Goal: Task Accomplishment & Management: Use online tool/utility

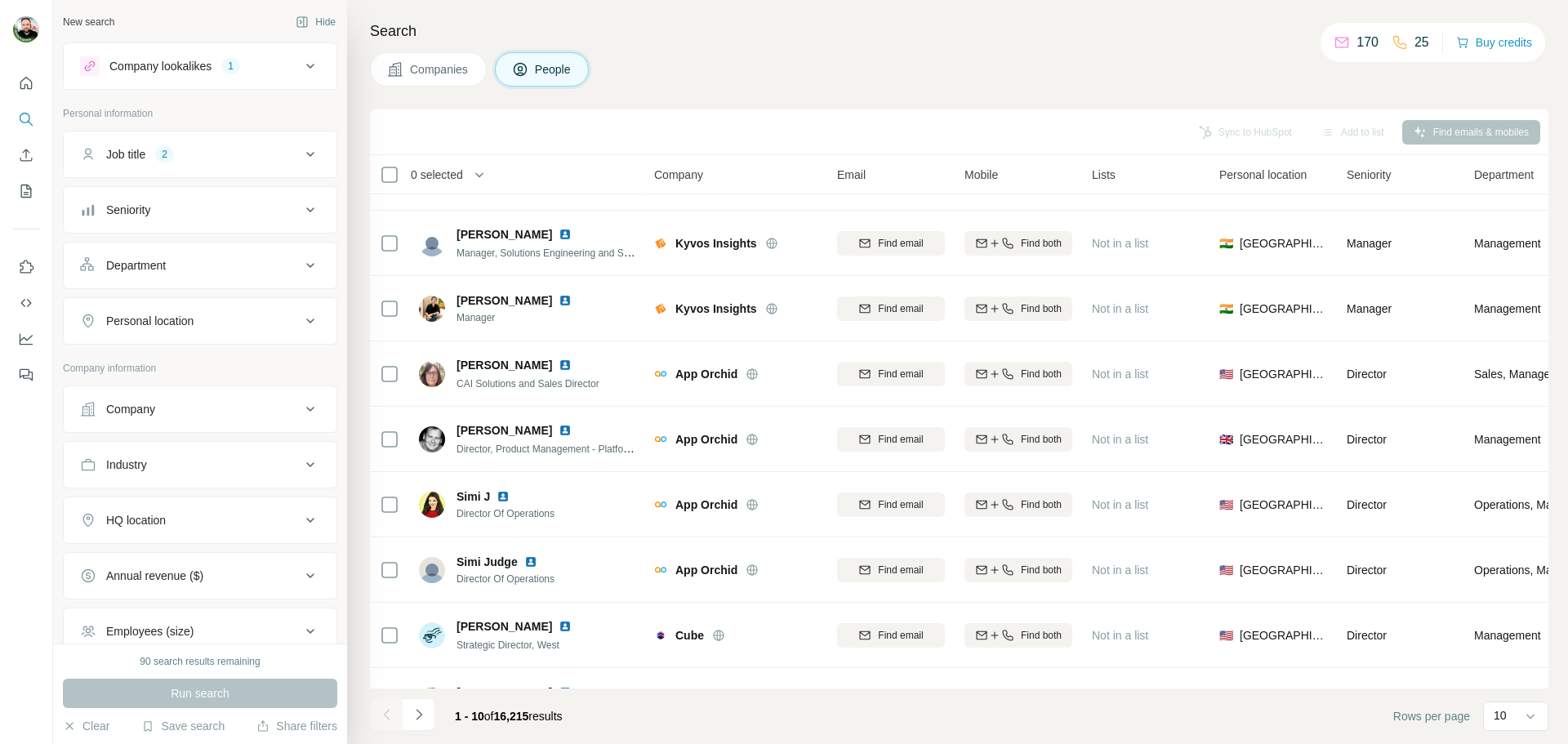
scroll to position [86, 0]
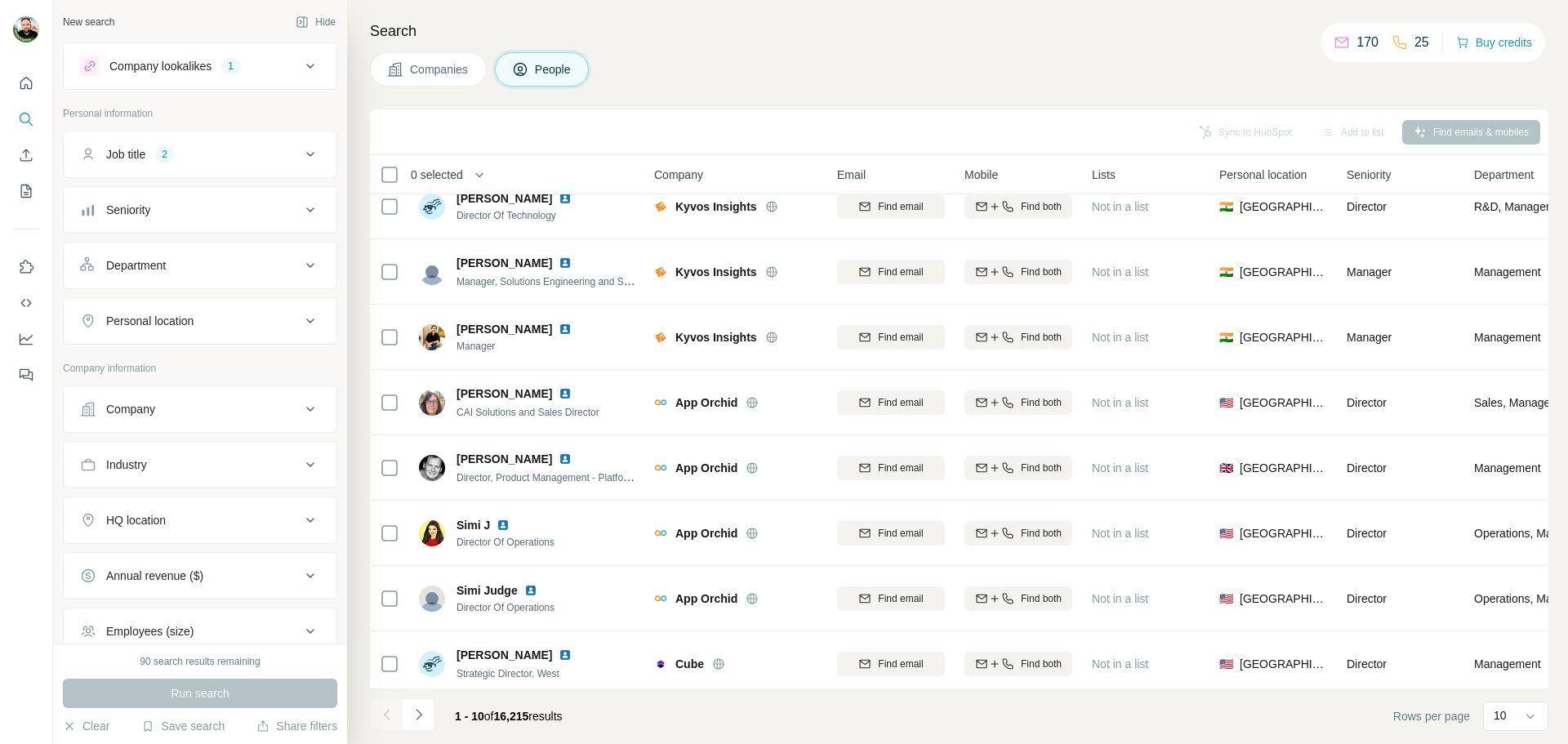
click at [316, 66] on button "Company lookalikes 1" at bounding box center [200, 66] width 273 height 39
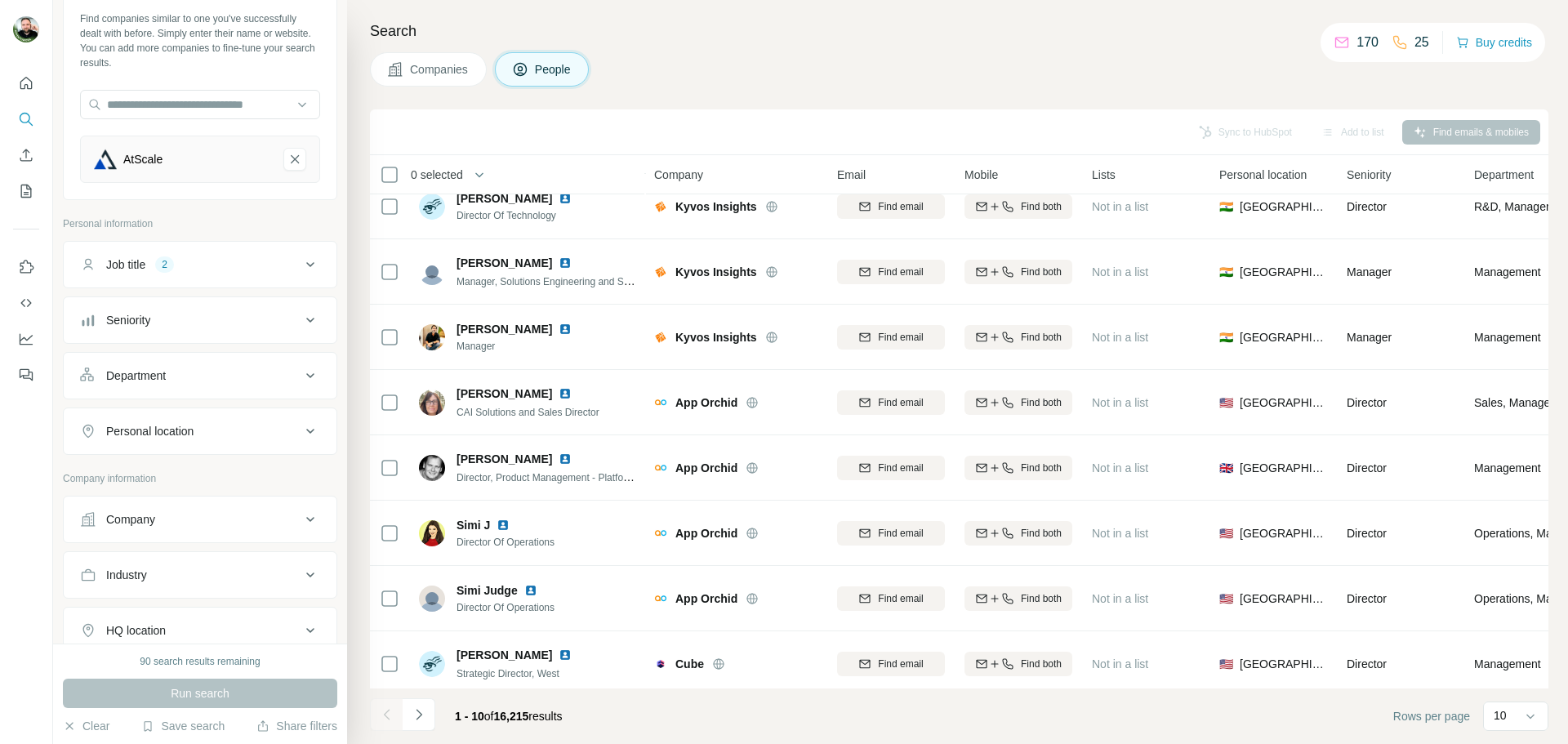
scroll to position [82, 0]
click at [165, 516] on div "Company" at bounding box center [189, 519] width 220 height 16
click at [175, 595] on input "text" at bounding box center [199, 591] width 240 height 30
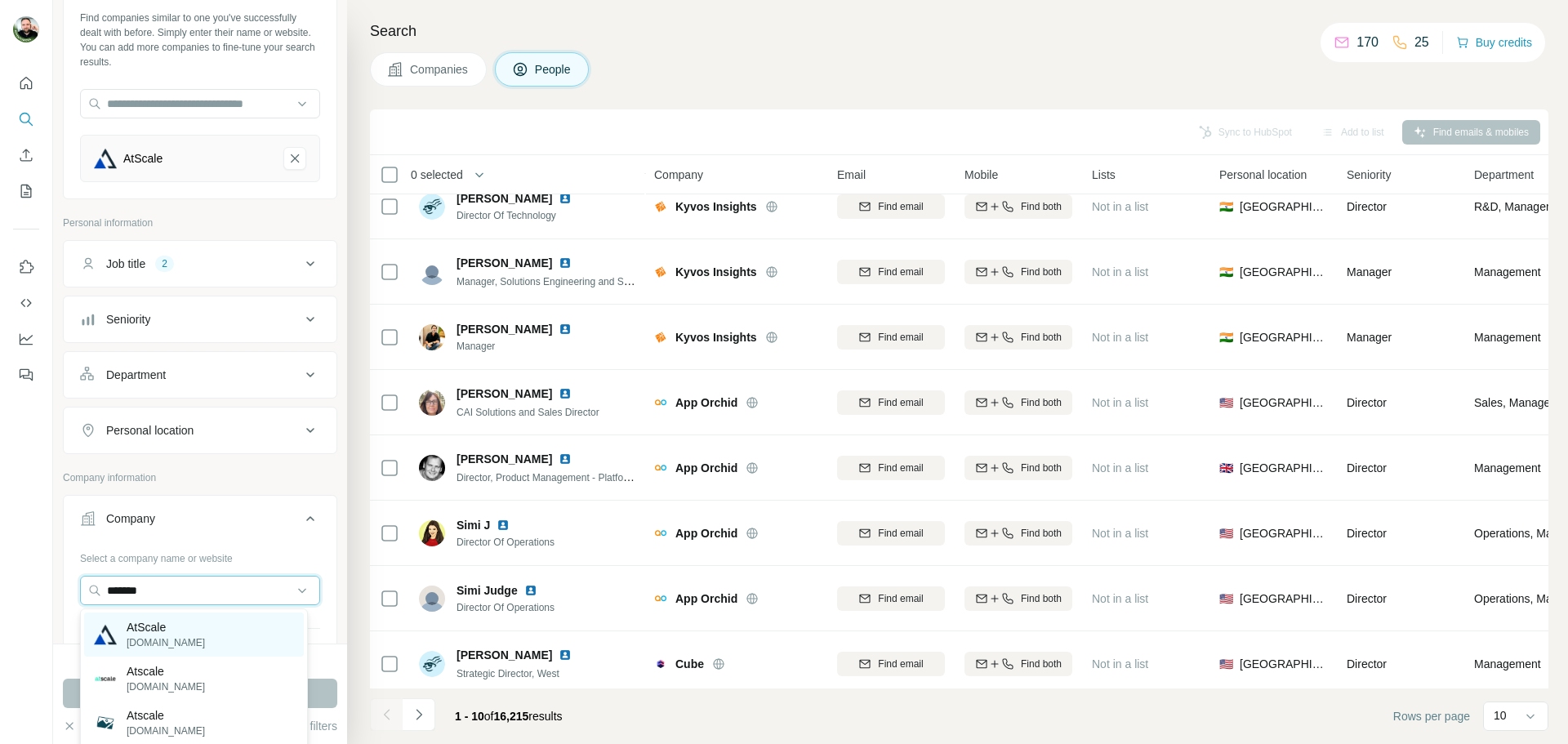
type input "*******"
click at [182, 632] on p "AtScale" at bounding box center [165, 627] width 79 height 16
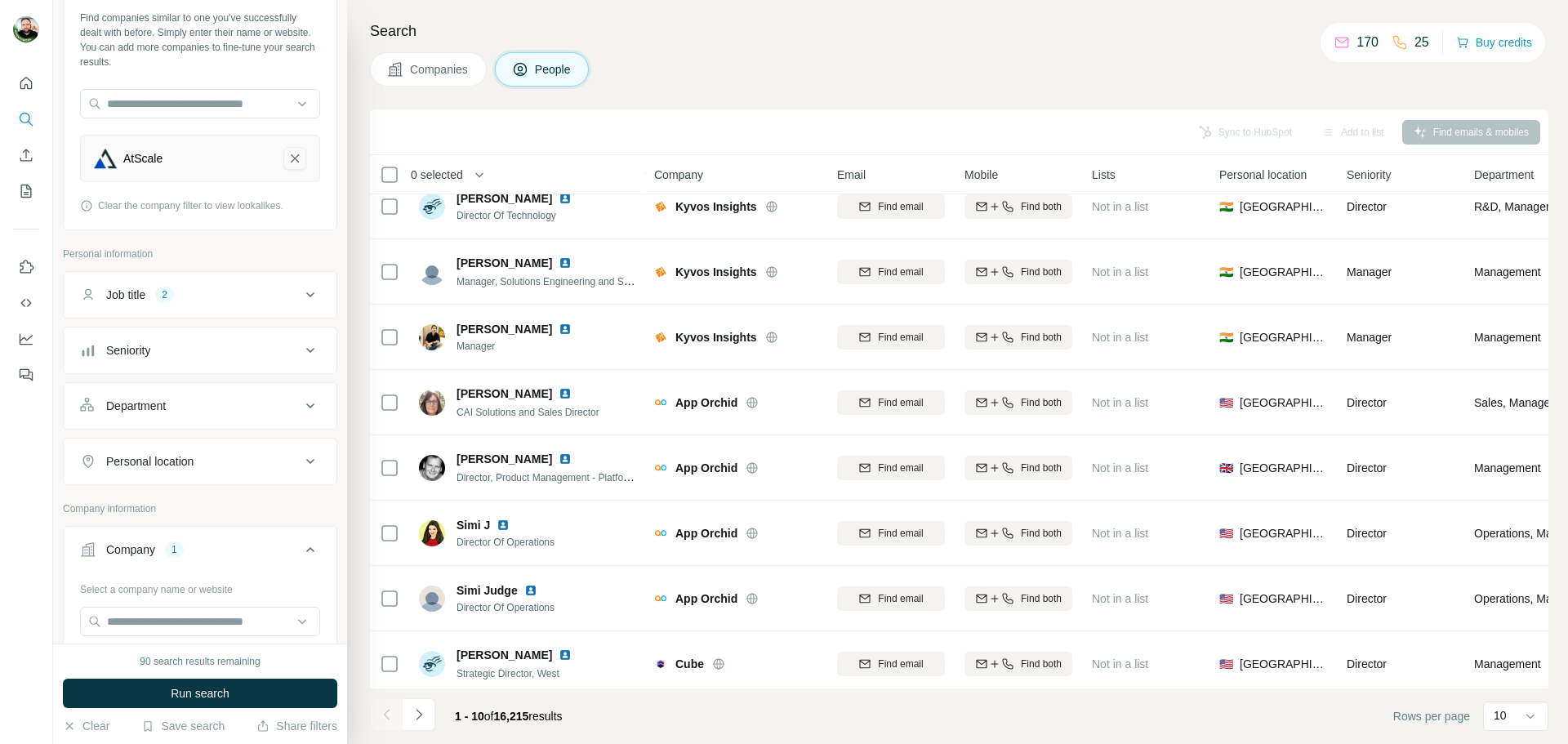
click at [284, 147] on button "AtScale-remove-button" at bounding box center [295, 158] width 23 height 23
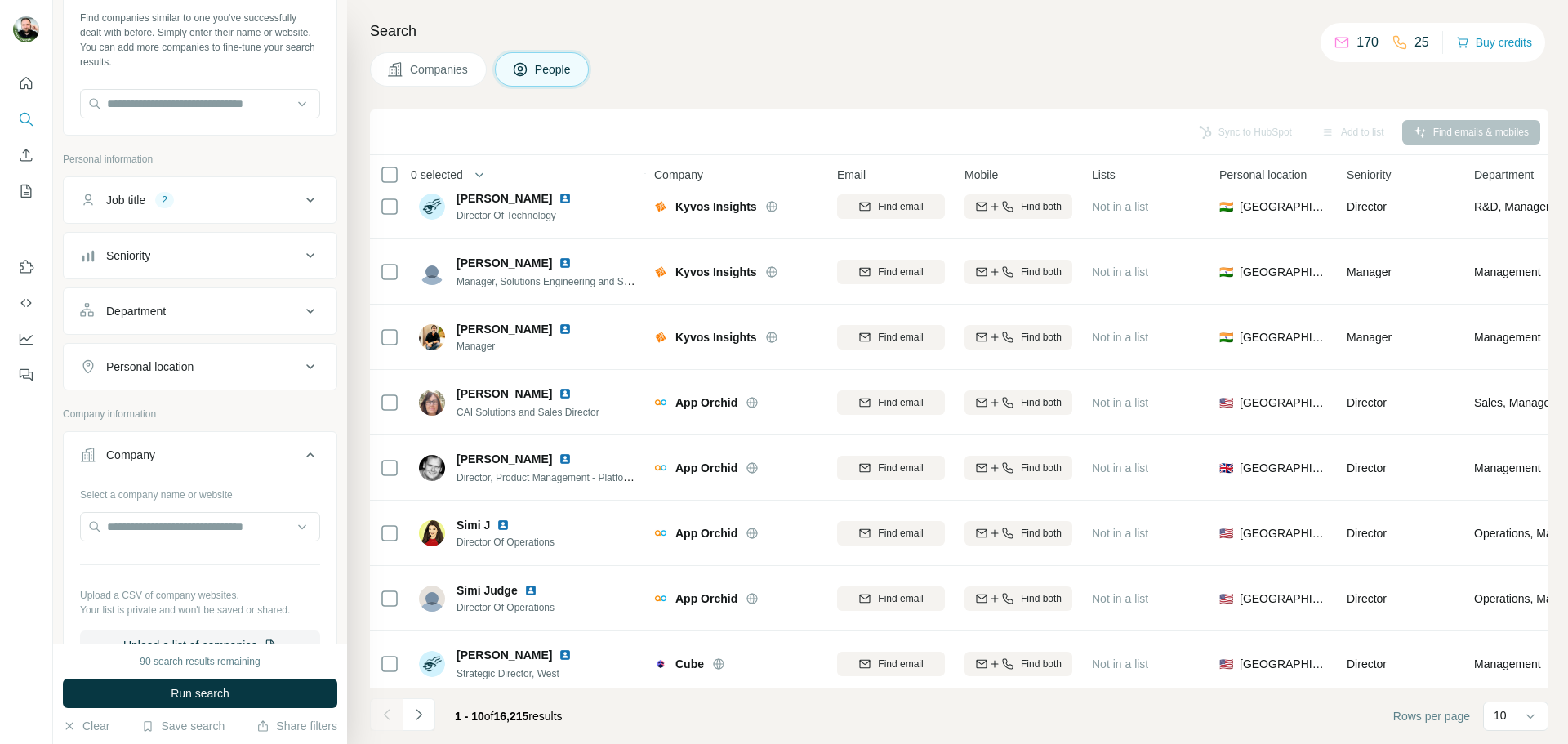
click at [280, 147] on div "Company lookalikes Find companies similar to one you've successfully dealt with…" at bounding box center [200, 486] width 275 height 1050
click at [302, 192] on icon at bounding box center [311, 200] width 20 height 20
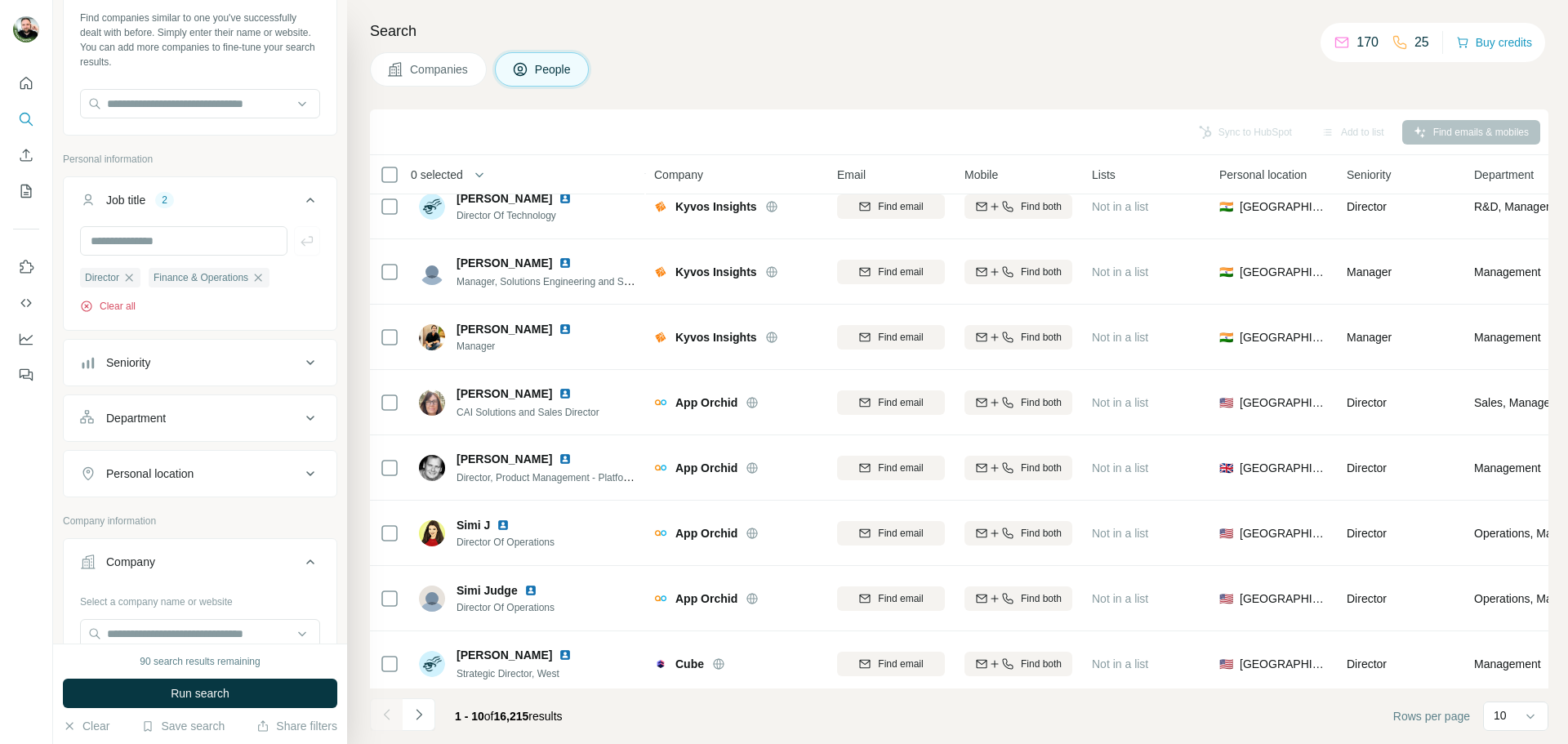
click at [129, 306] on button "Clear all" at bounding box center [108, 306] width 56 height 15
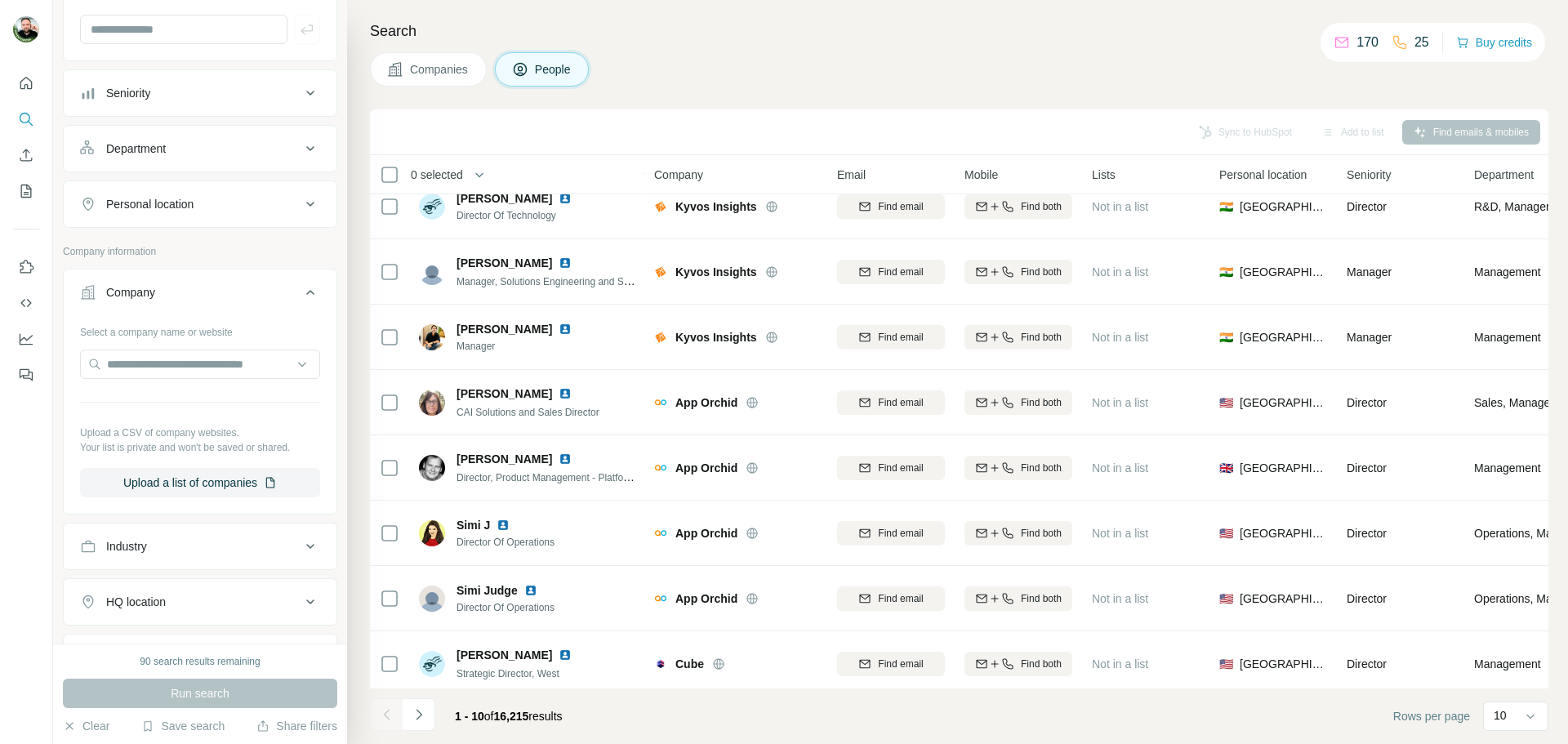
scroll to position [296, 0]
click at [207, 376] on div at bounding box center [199, 364] width 240 height 33
drag, startPoint x: 207, startPoint y: 376, endPoint x: 215, endPoint y: 359, distance: 18.8
click at [215, 359] on div at bounding box center [199, 364] width 240 height 33
click at [215, 359] on input "text" at bounding box center [199, 363] width 240 height 30
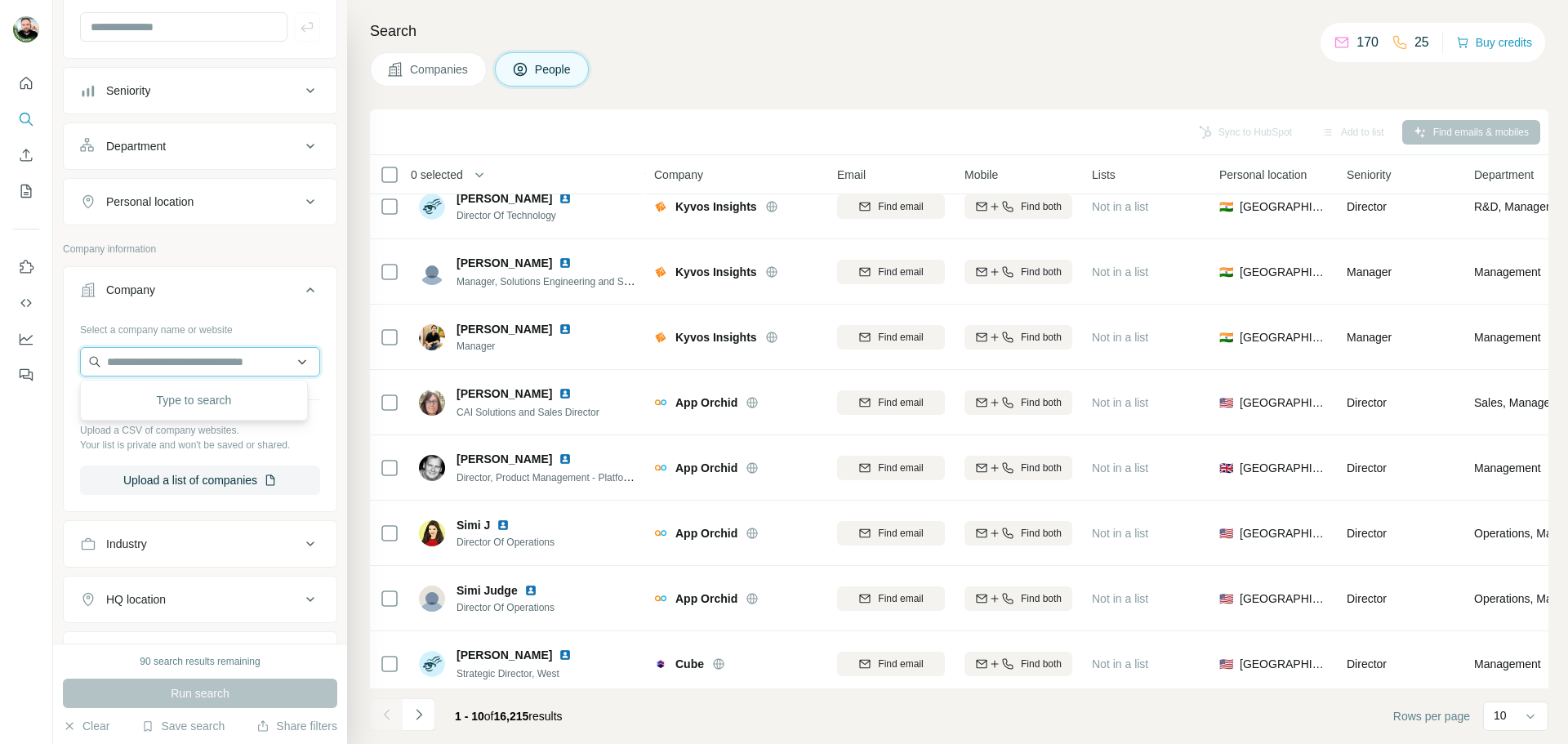
paste input "**********"
type input "*"
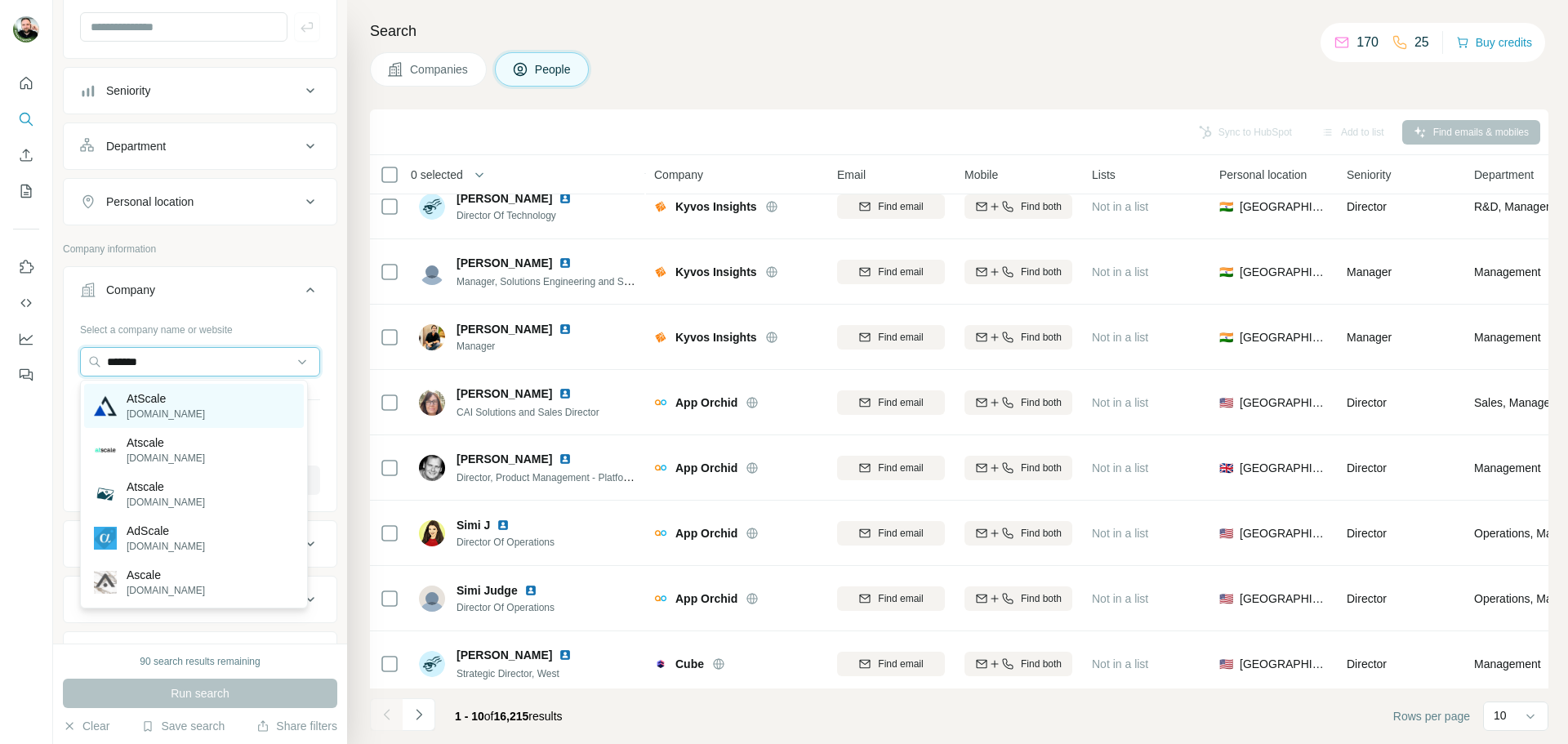
type input "*******"
click at [160, 413] on p "[DOMAIN_NAME]" at bounding box center [165, 413] width 79 height 15
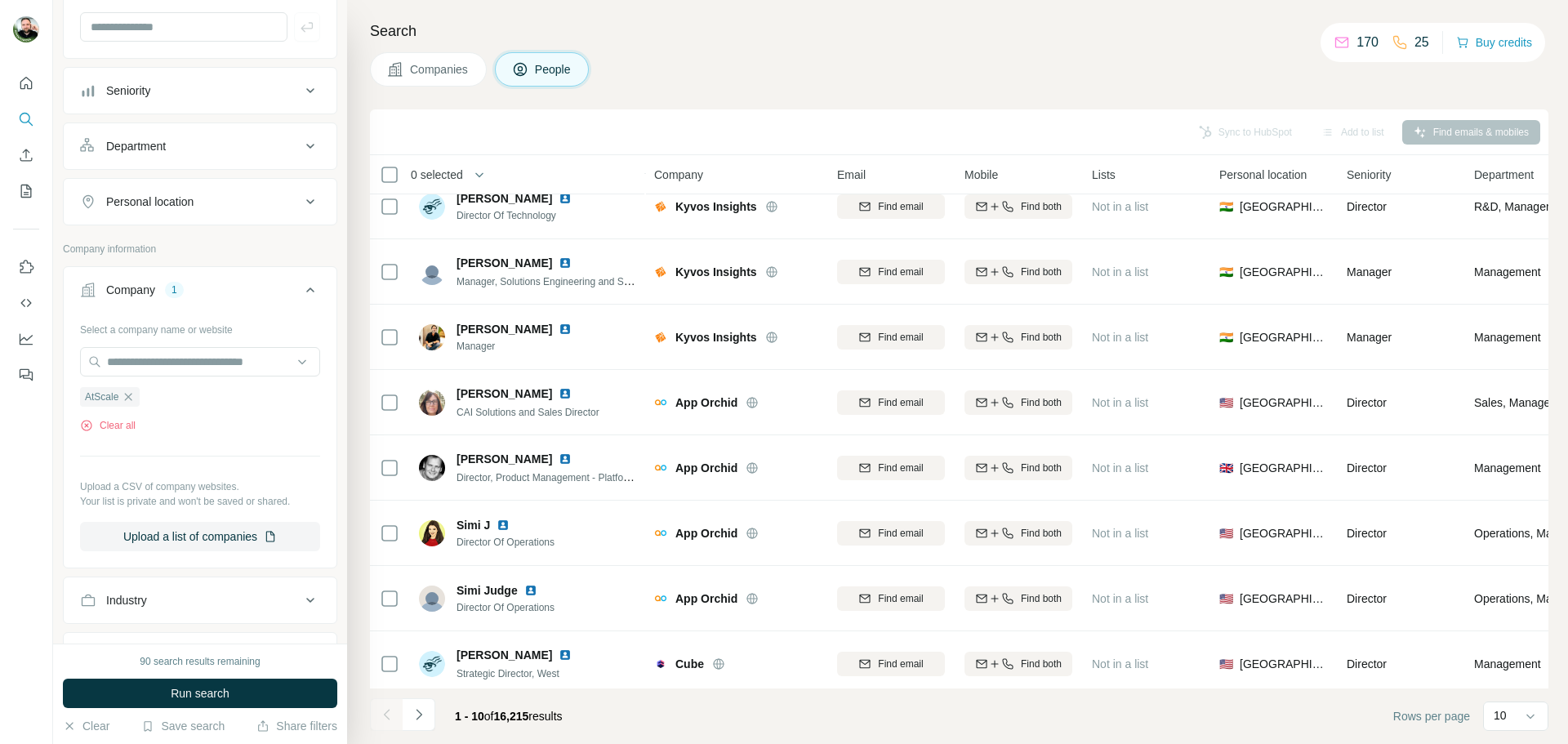
scroll to position [459, 0]
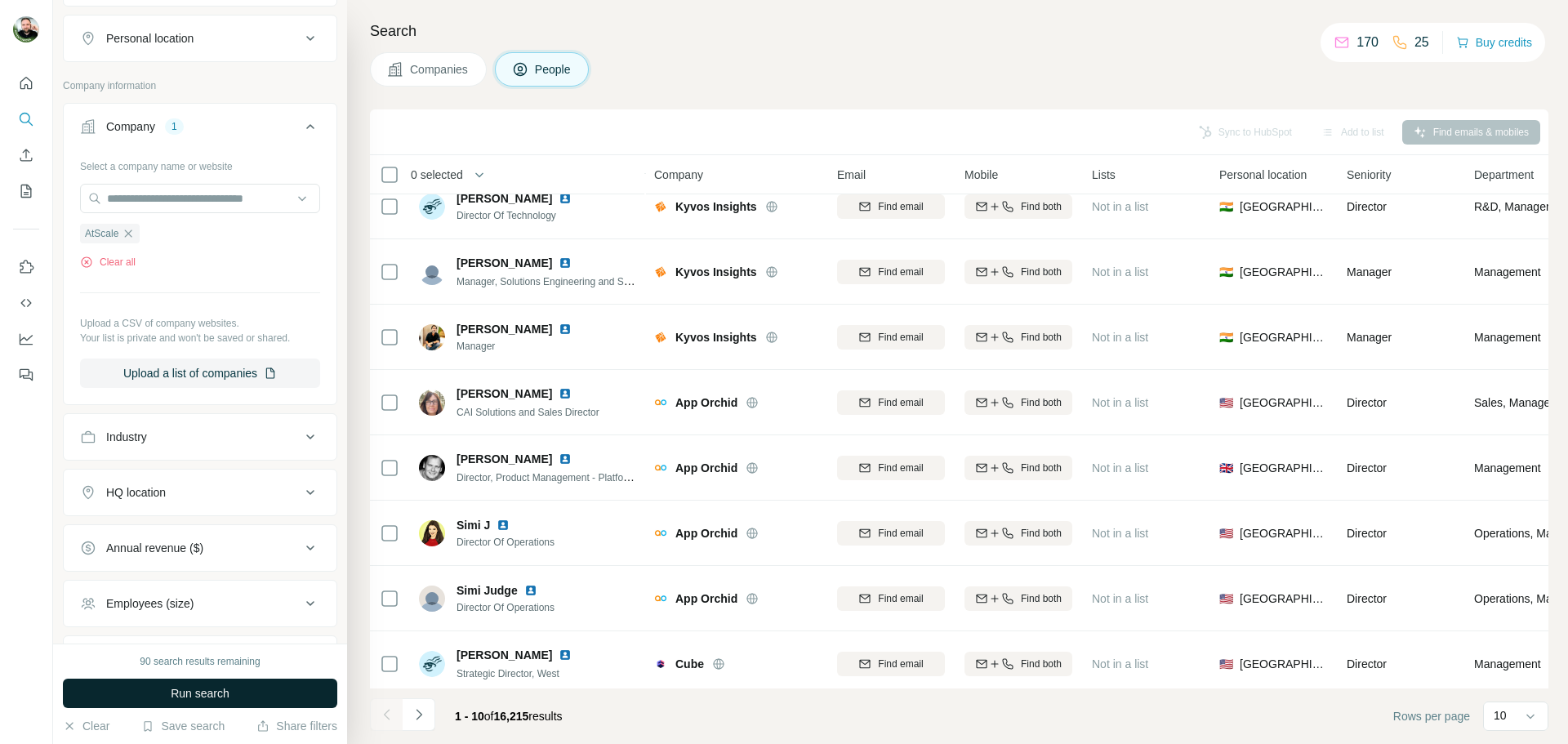
click at [229, 693] on span "Run search" at bounding box center [199, 693] width 59 height 16
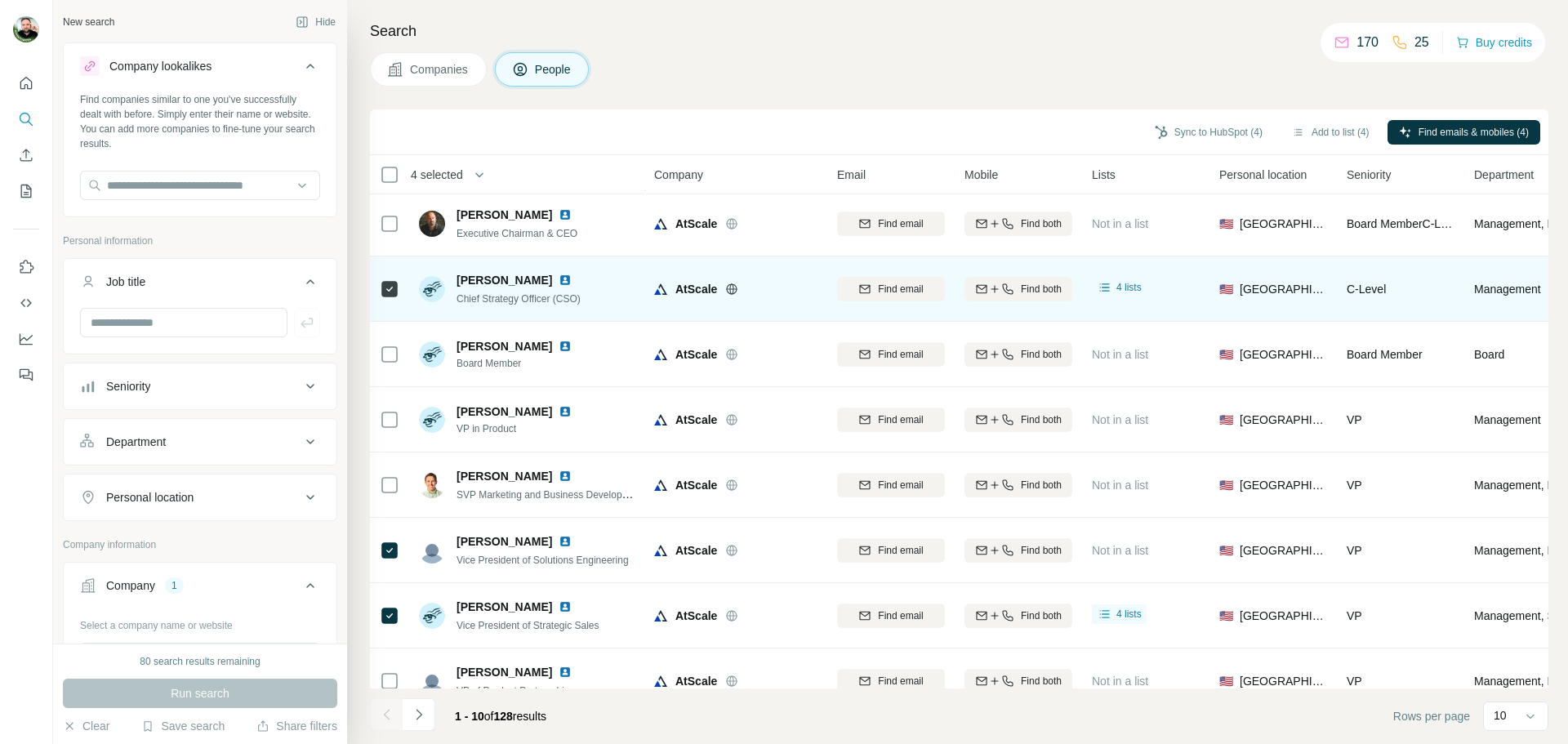
scroll to position [167, 0]
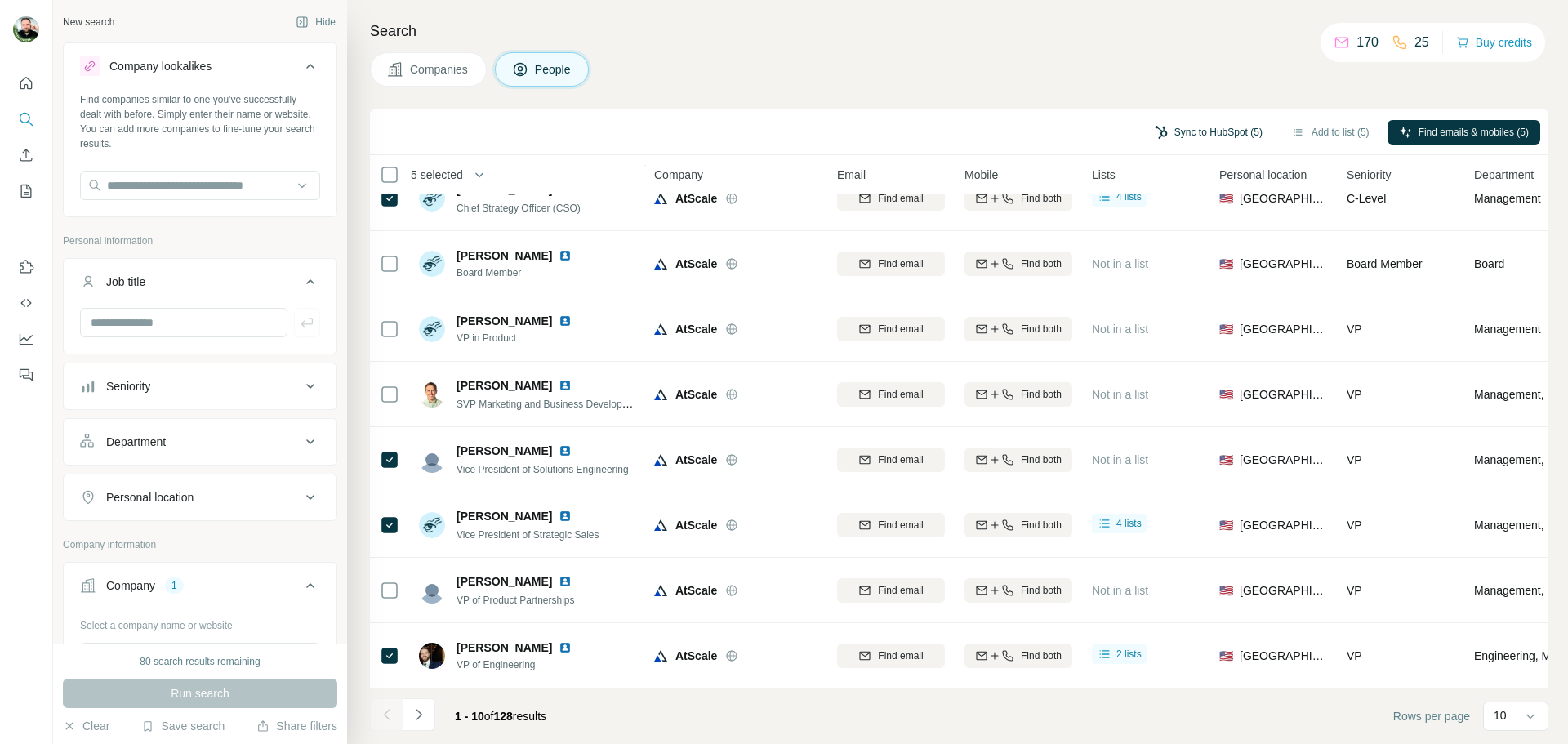
click at [1216, 137] on button "Sync to HubSpot (5)" at bounding box center [1208, 132] width 130 height 25
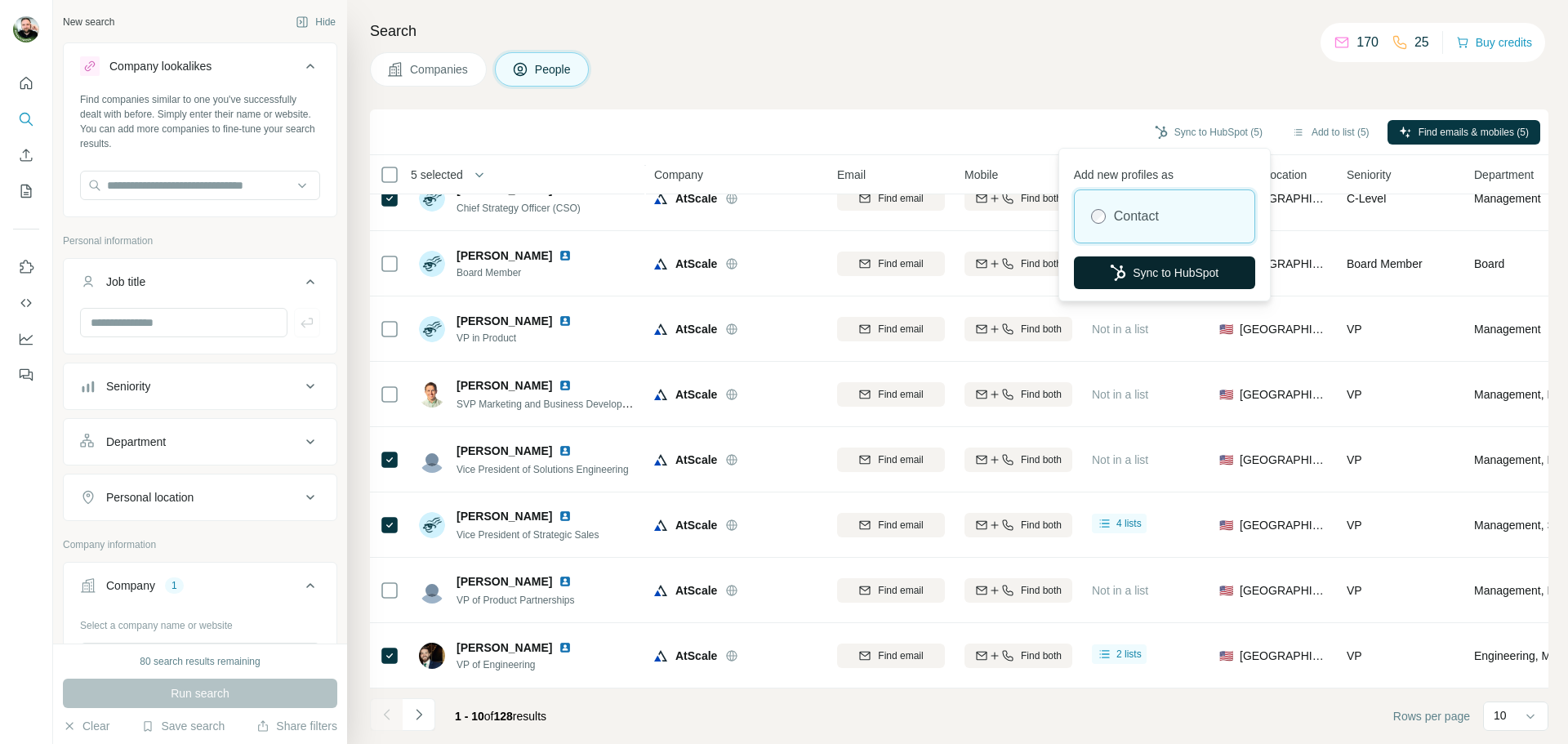
click at [1165, 270] on button "Sync to HubSpot" at bounding box center [1165, 273] width 181 height 33
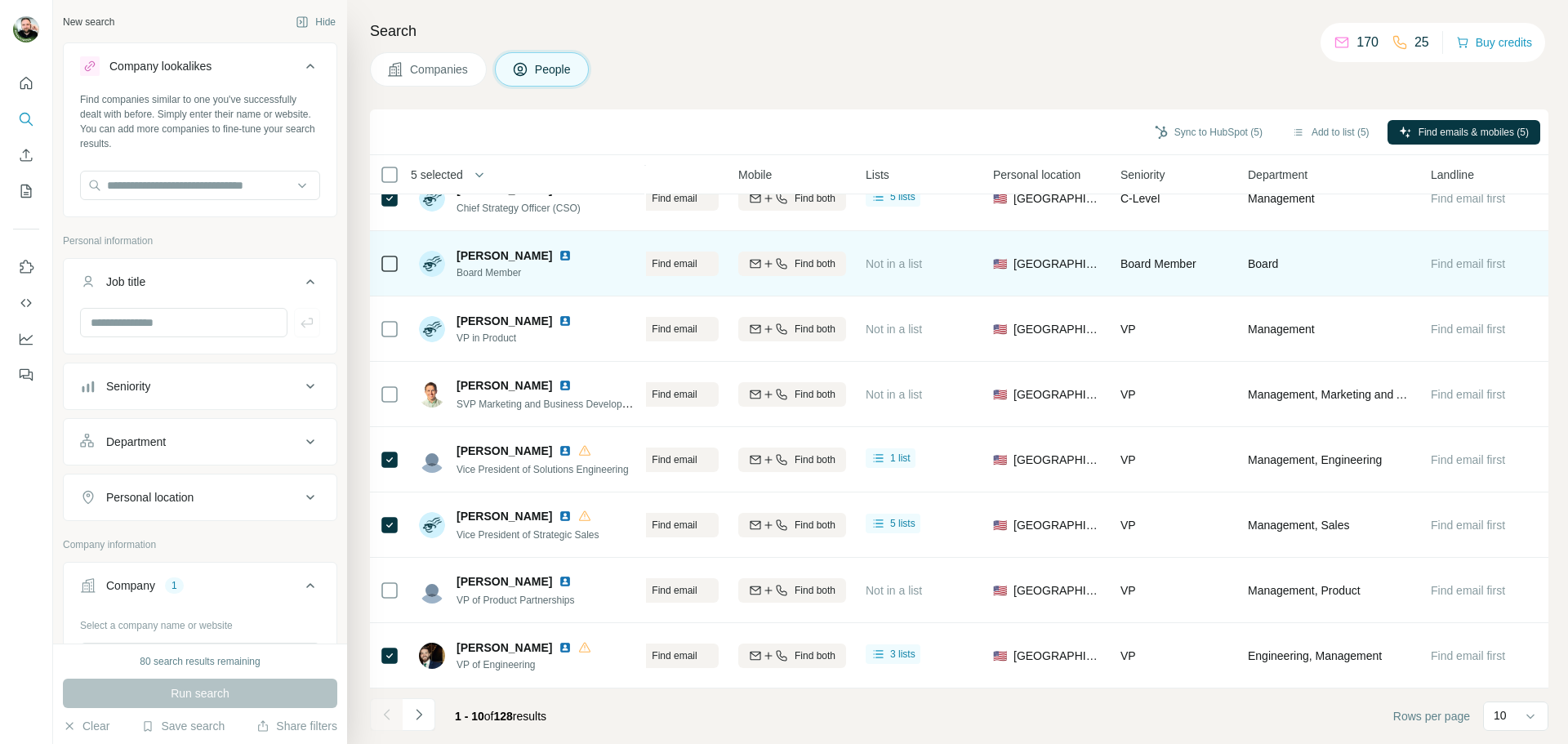
scroll to position [167, 231]
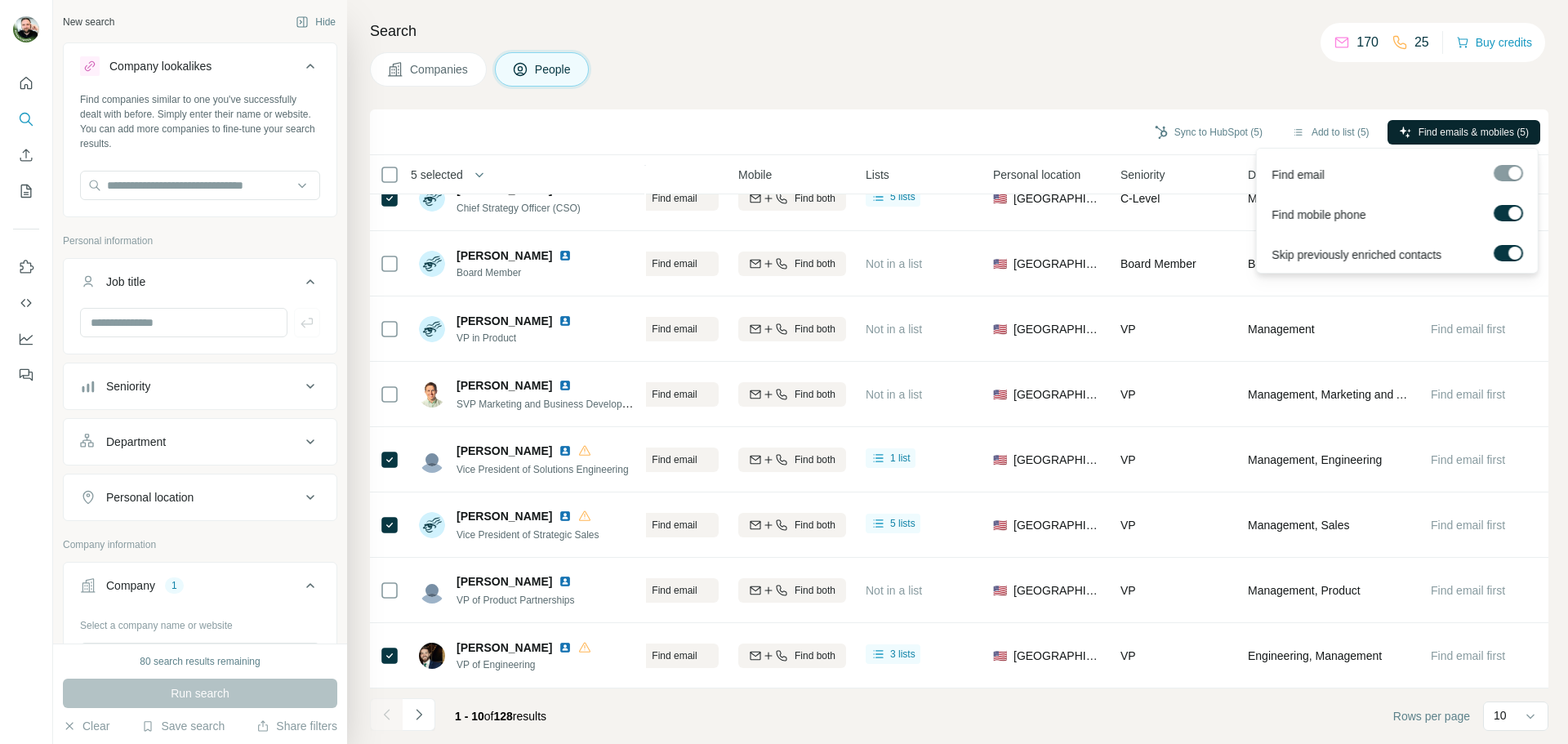
click at [1488, 131] on span "Find emails & mobiles (5)" at bounding box center [1473, 131] width 111 height 15
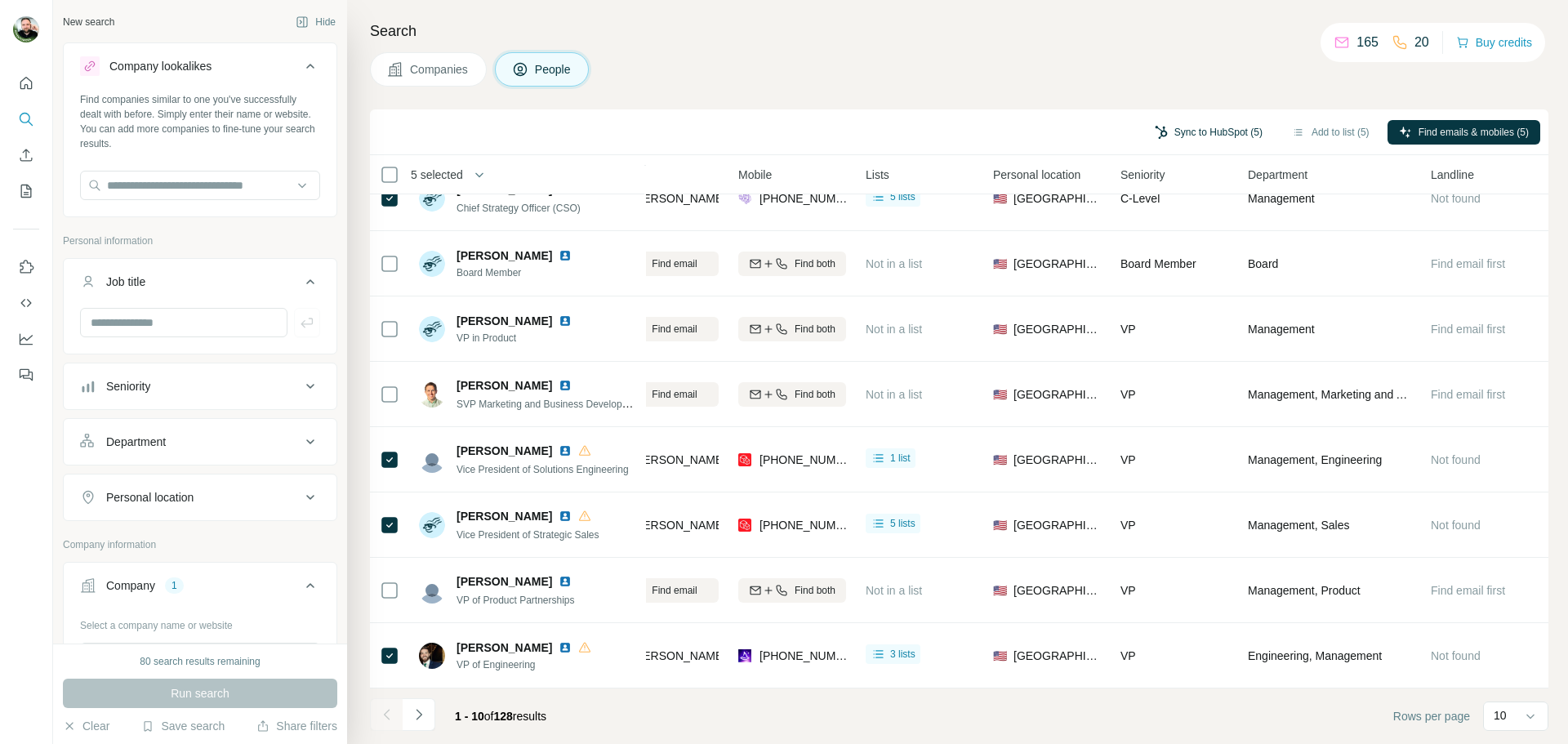
click at [1222, 129] on button "Sync to HubSpot (5)" at bounding box center [1208, 132] width 130 height 25
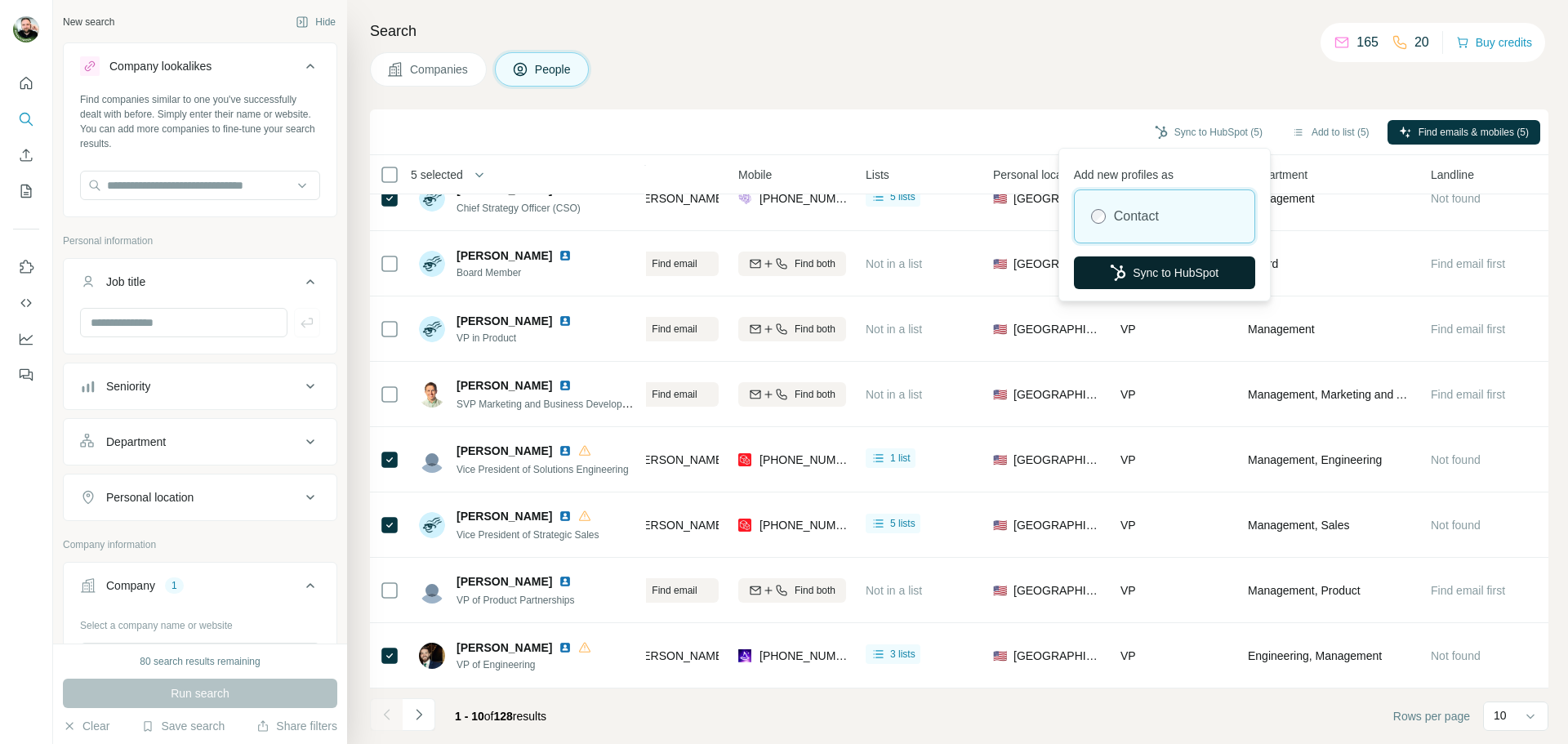
click at [1179, 277] on button "Sync to HubSpot" at bounding box center [1165, 273] width 181 height 33
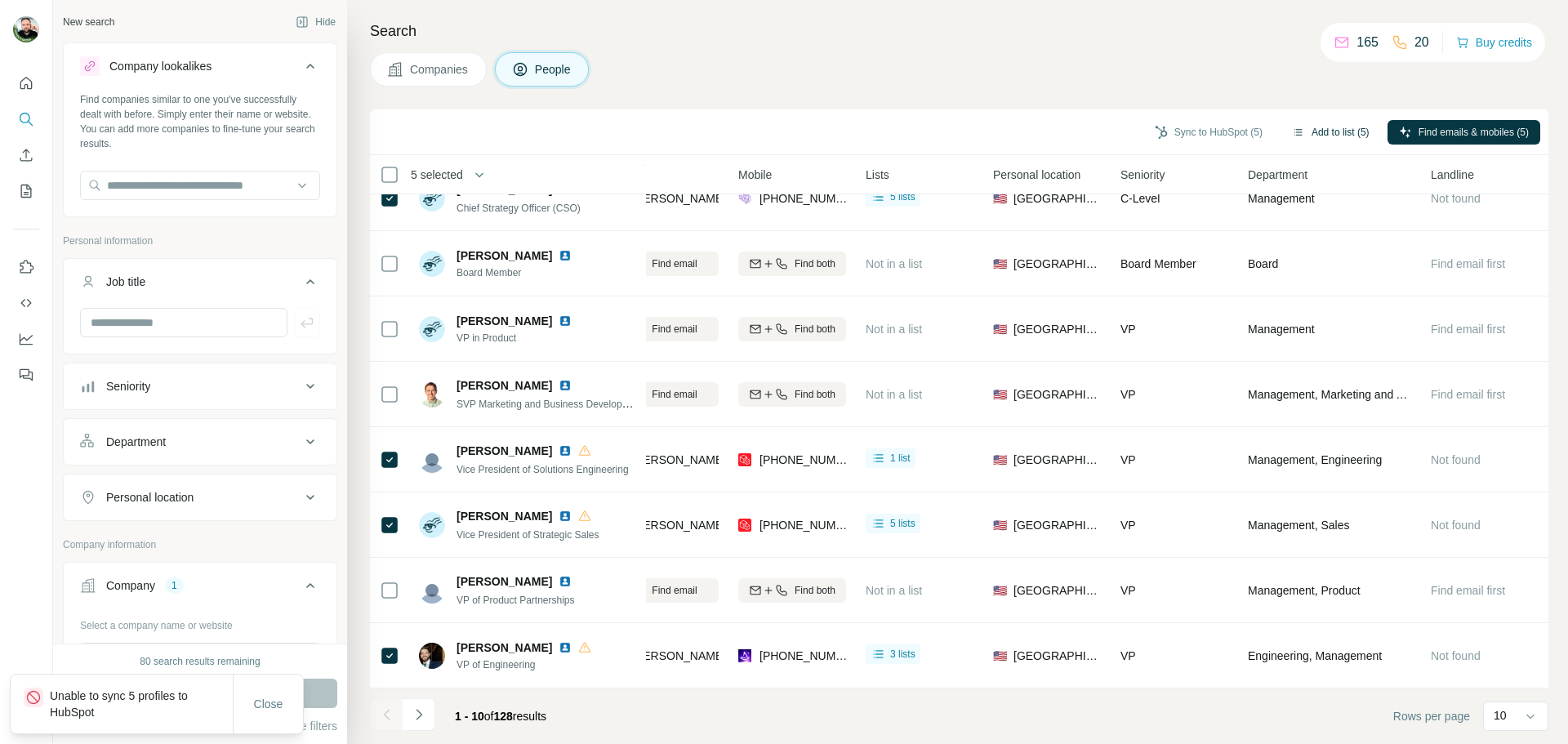
click at [1335, 128] on button "Add to list (5)" at bounding box center [1330, 132] width 101 height 25
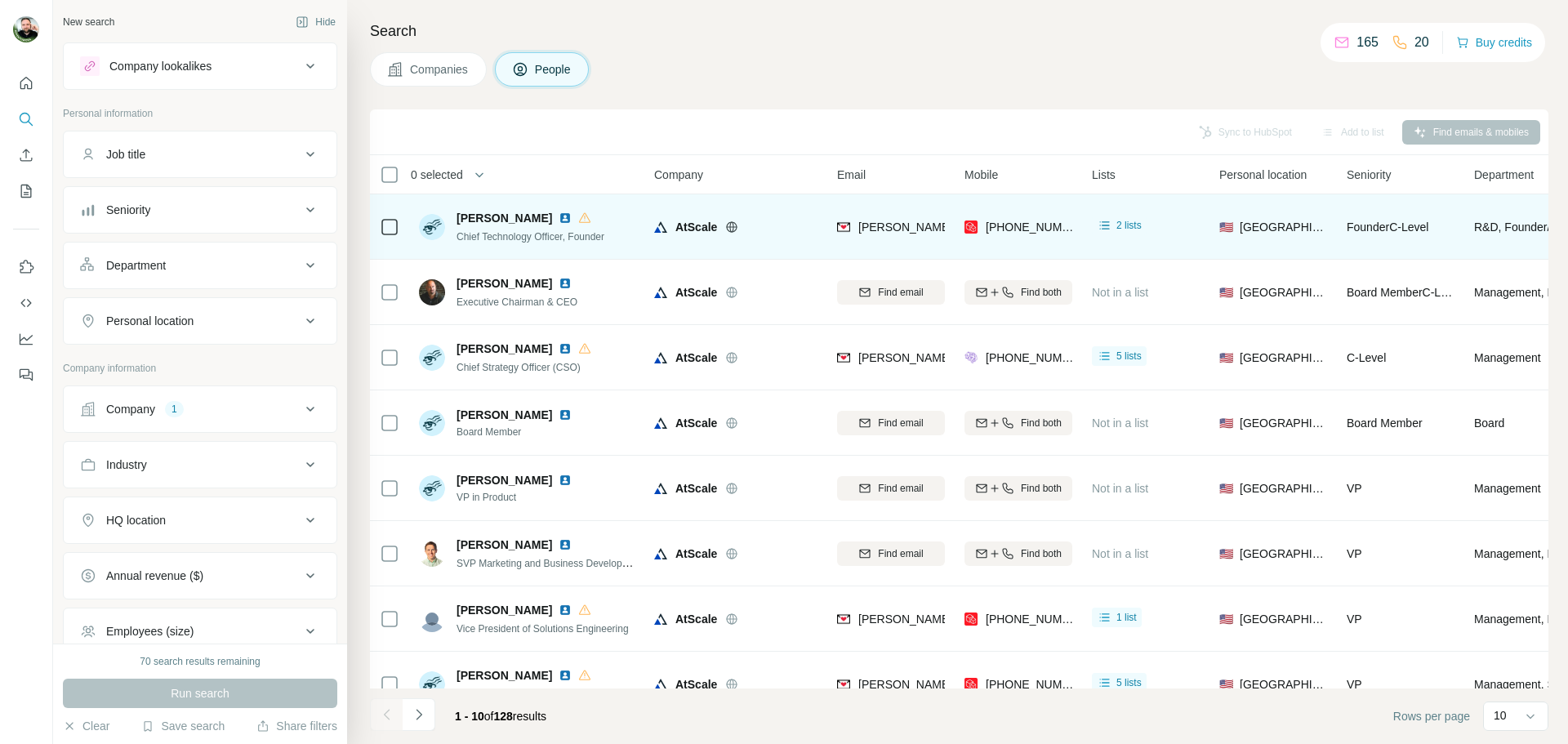
click at [372, 234] on td at bounding box center [389, 227] width 39 height 66
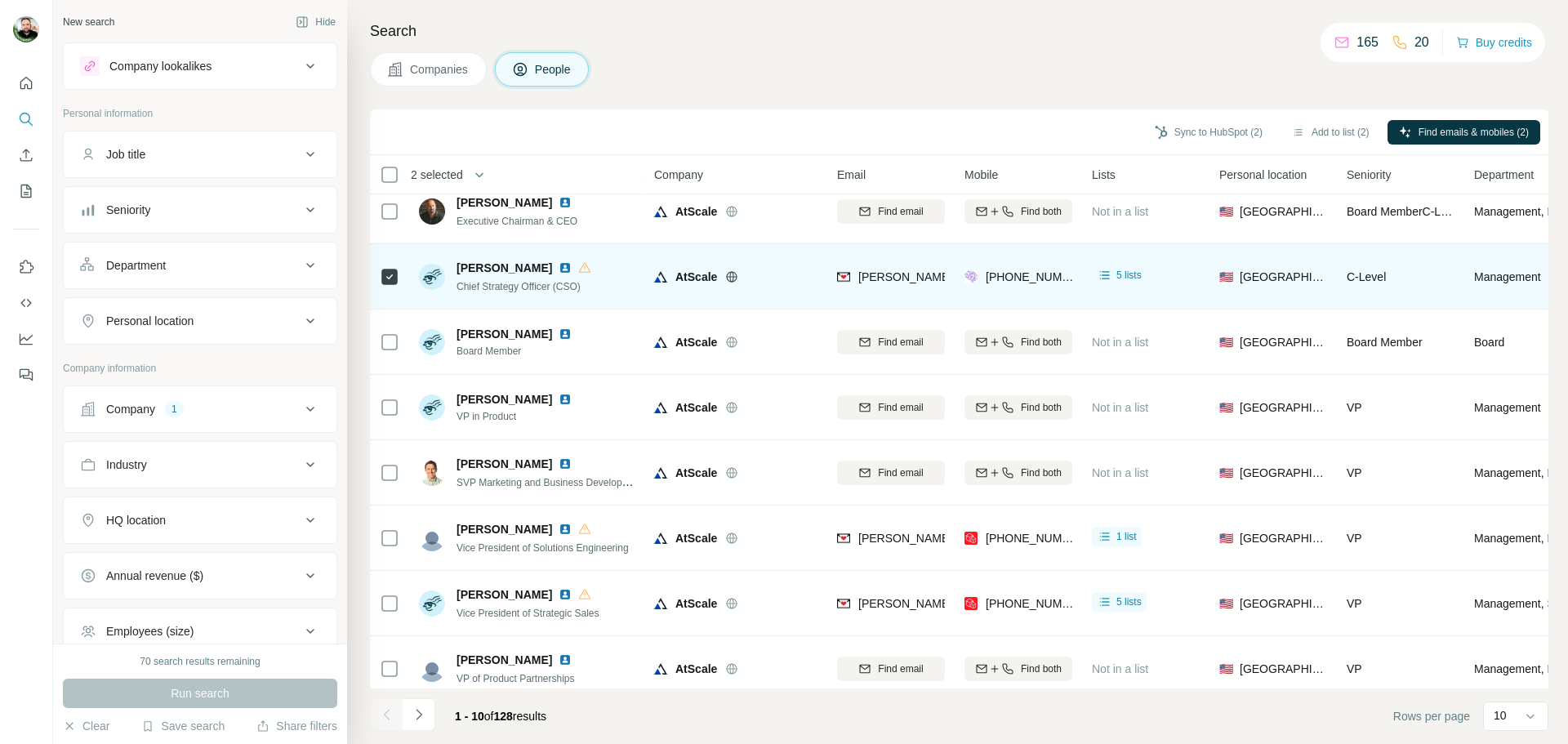
scroll to position [82, 0]
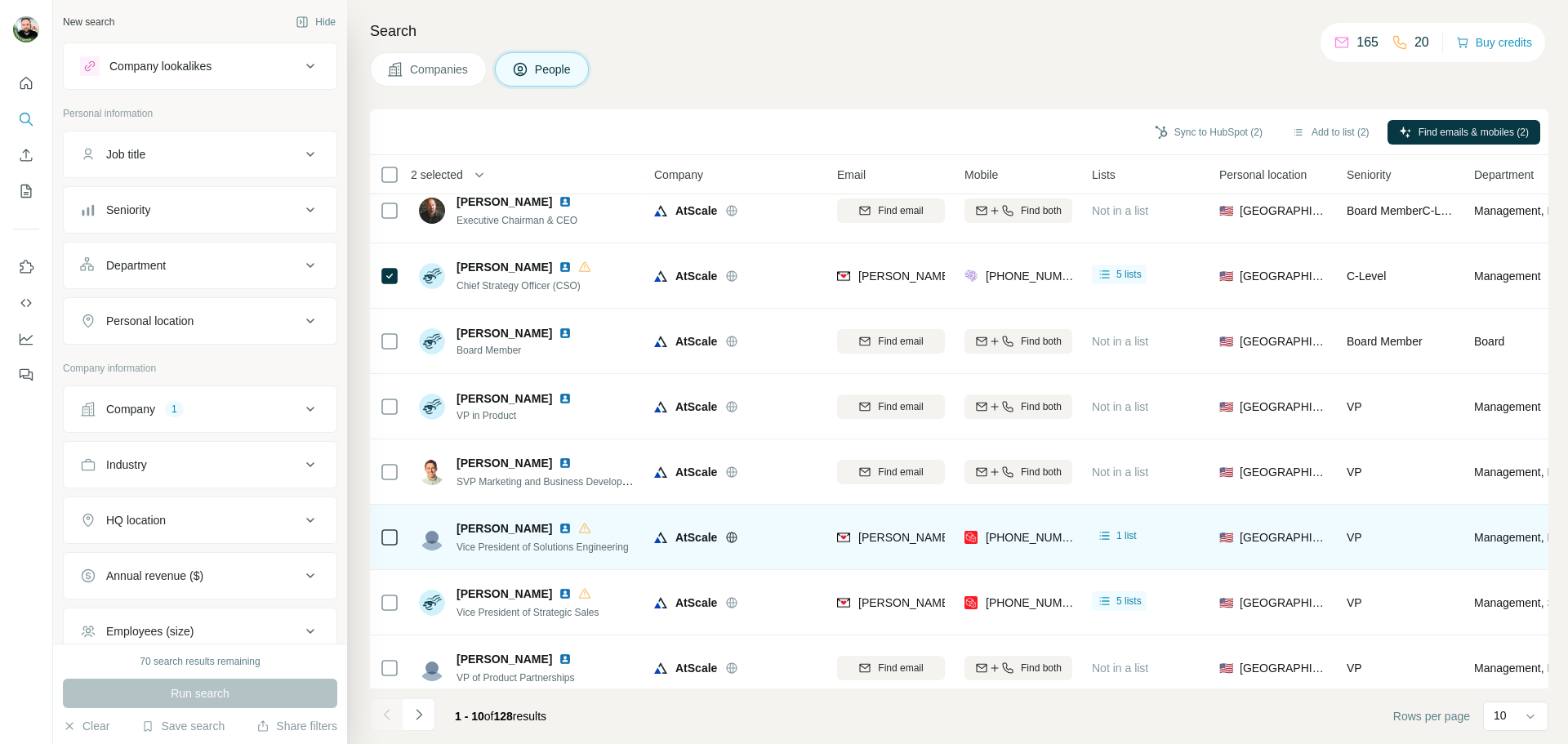
click at [385, 546] on icon at bounding box center [389, 538] width 20 height 20
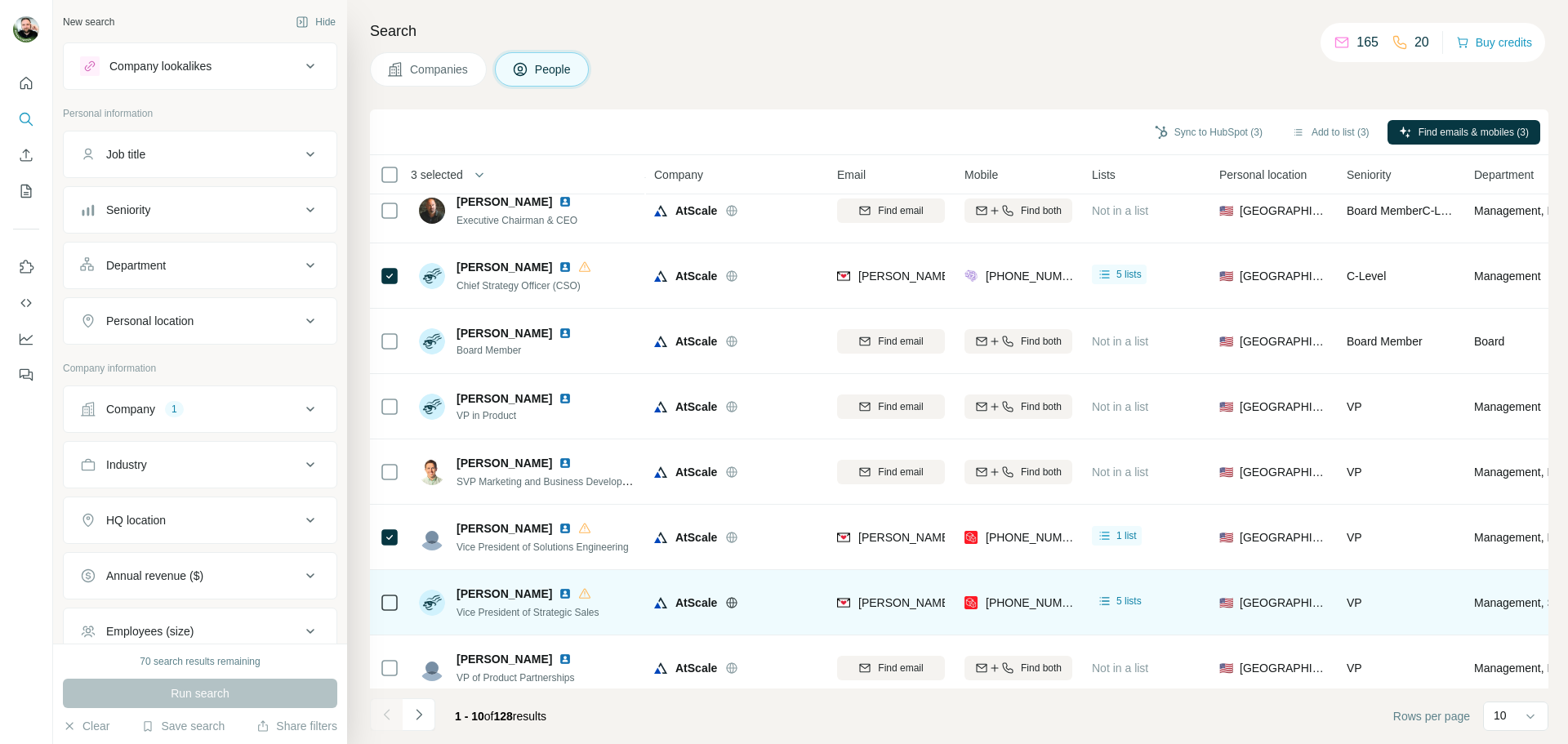
click at [386, 620] on div at bounding box center [389, 602] width 20 height 45
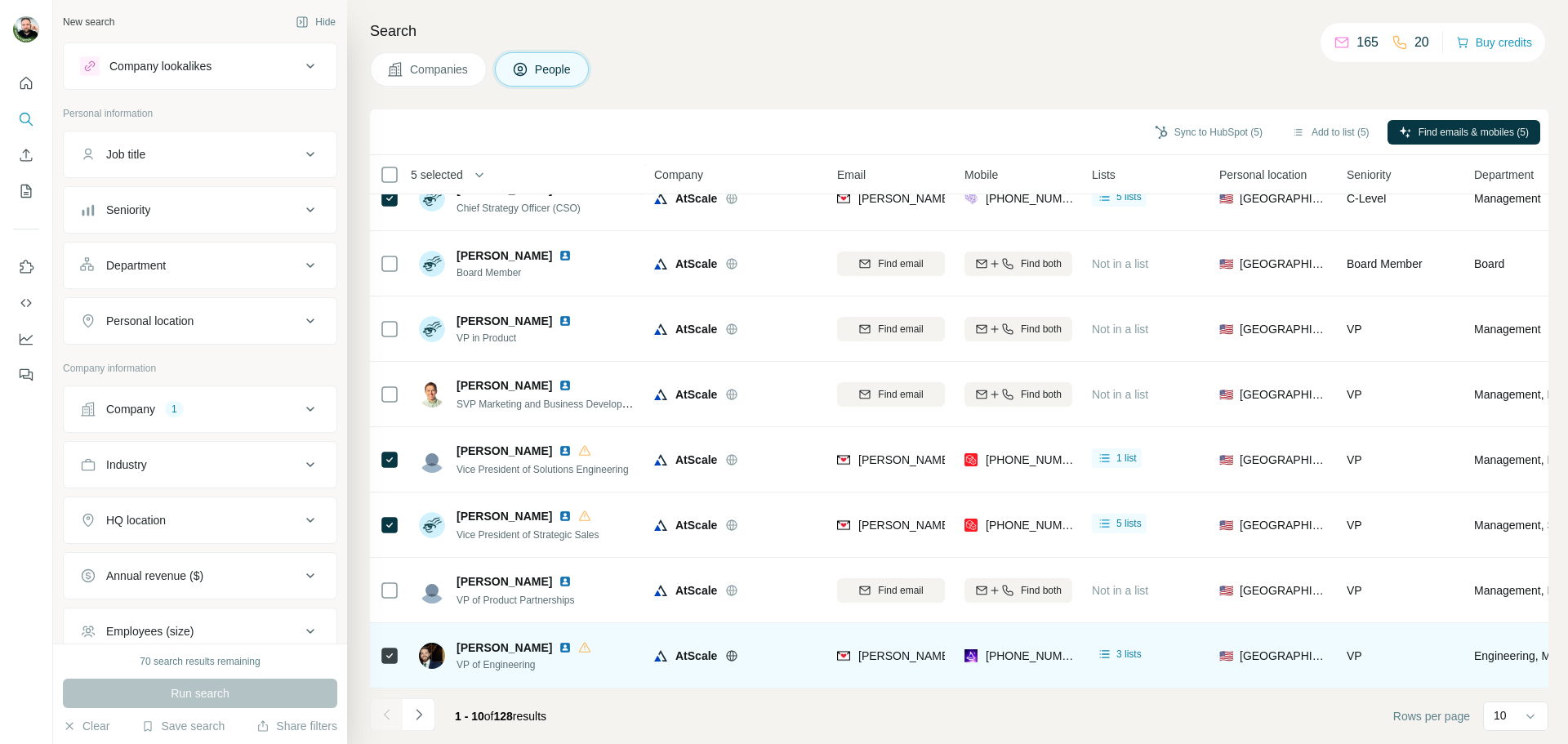
scroll to position [0, 0]
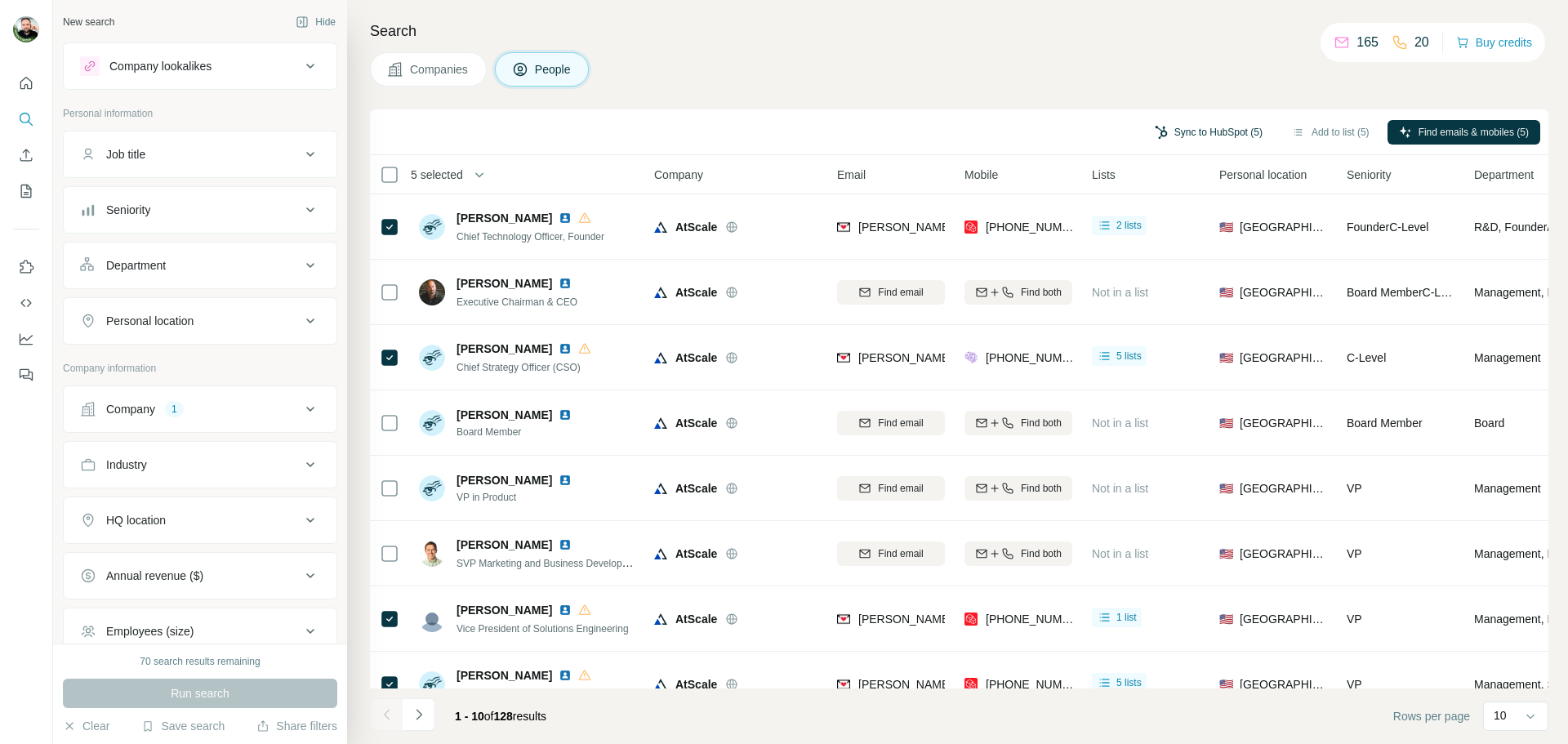
click at [1223, 130] on button "Sync to HubSpot (5)" at bounding box center [1208, 132] width 130 height 25
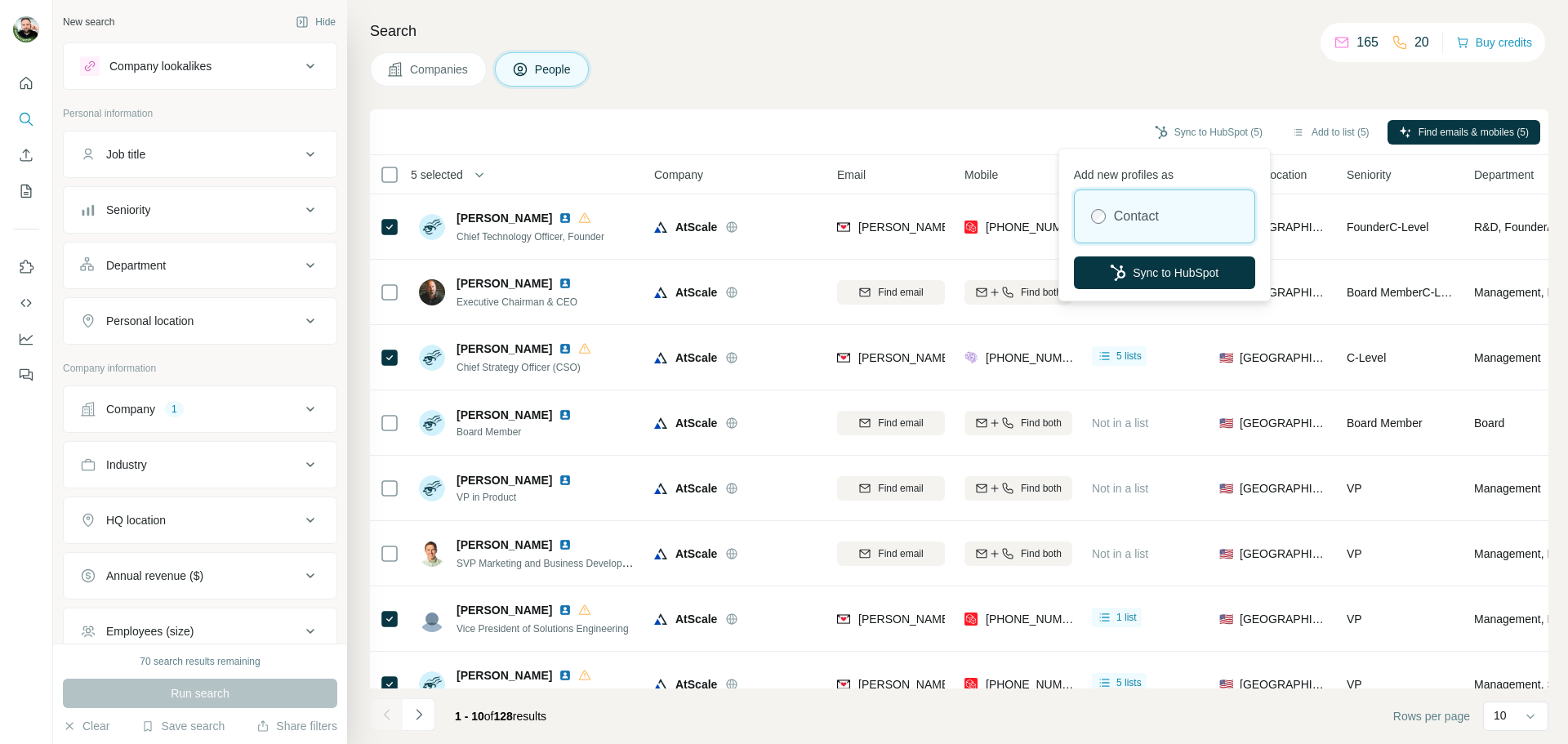
click at [1139, 212] on label "Contact" at bounding box center [1136, 217] width 45 height 20
click at [1146, 269] on button "Sync to HubSpot" at bounding box center [1165, 273] width 181 height 33
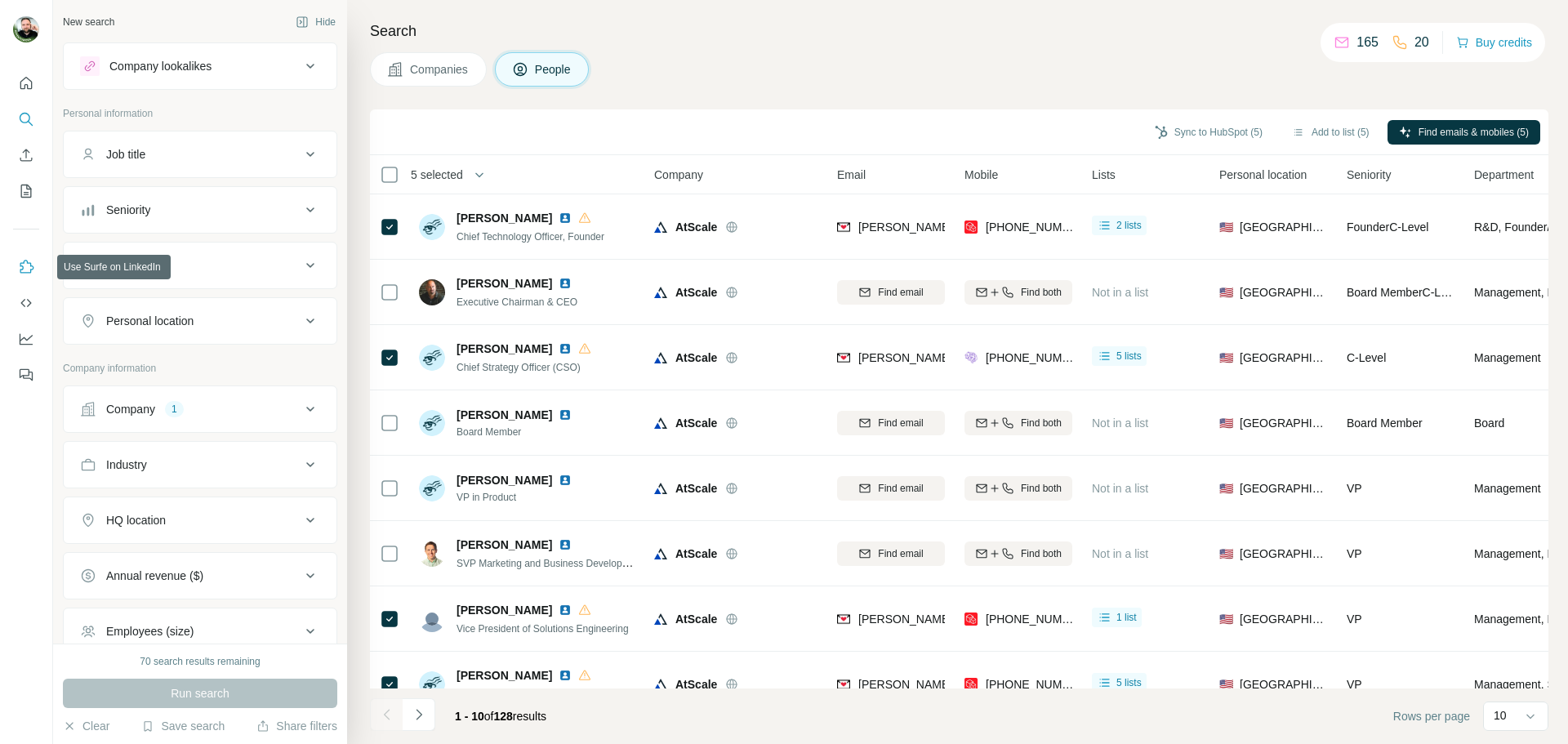
click at [27, 272] on icon "Use Surfe on LinkedIn" at bounding box center [26, 267] width 16 height 16
